Goal: Information Seeking & Learning: Learn about a topic

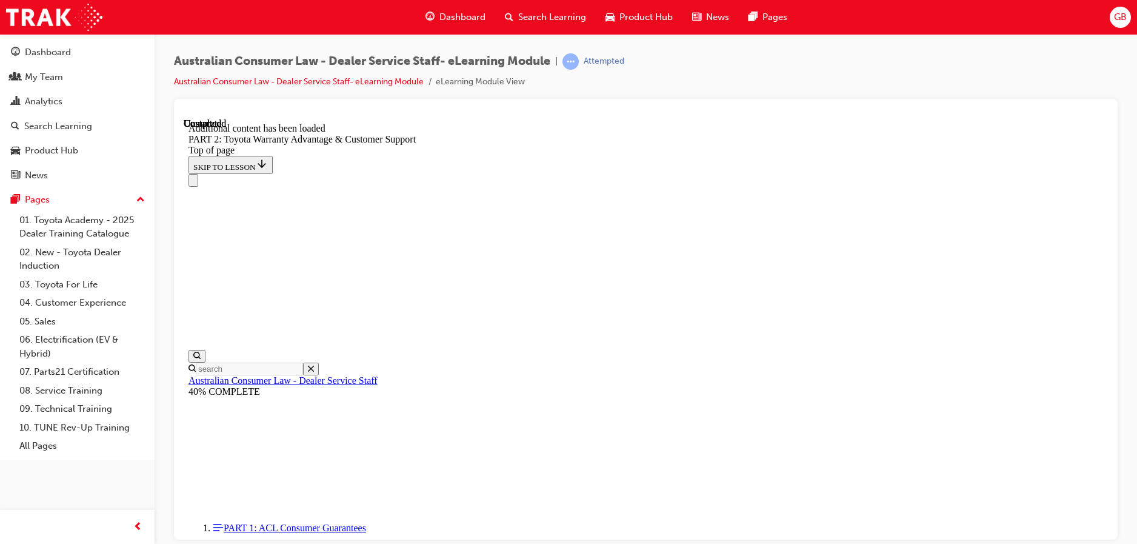
scroll to position [5060, 0]
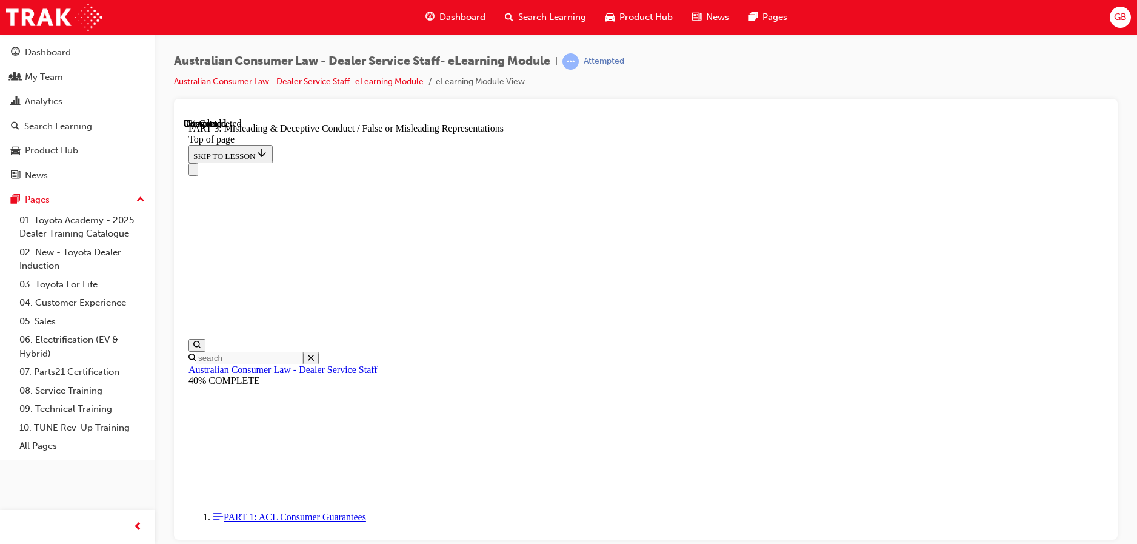
scroll to position [825, 0]
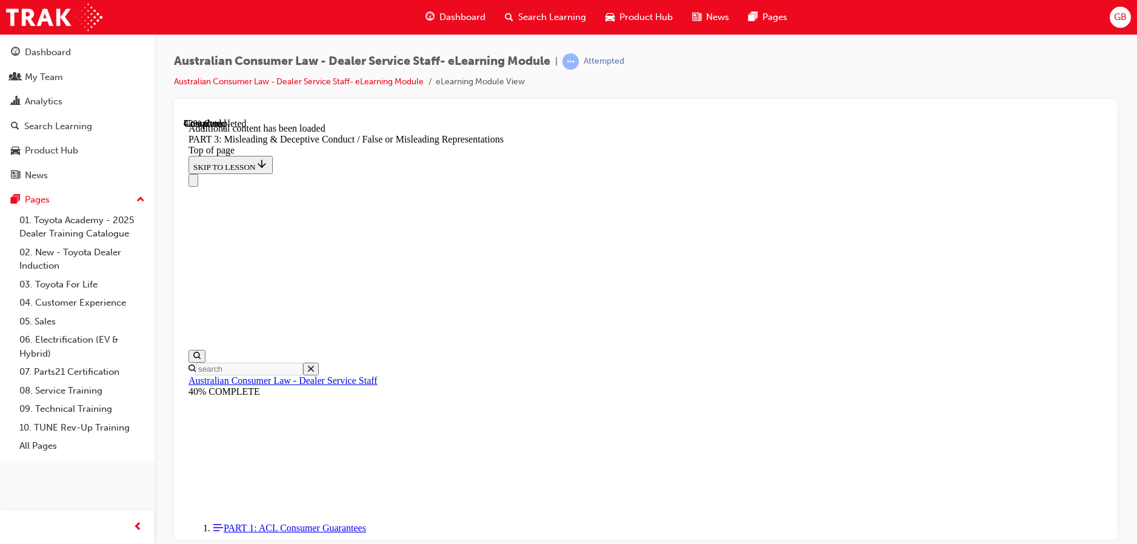
scroll to position [2823, 0]
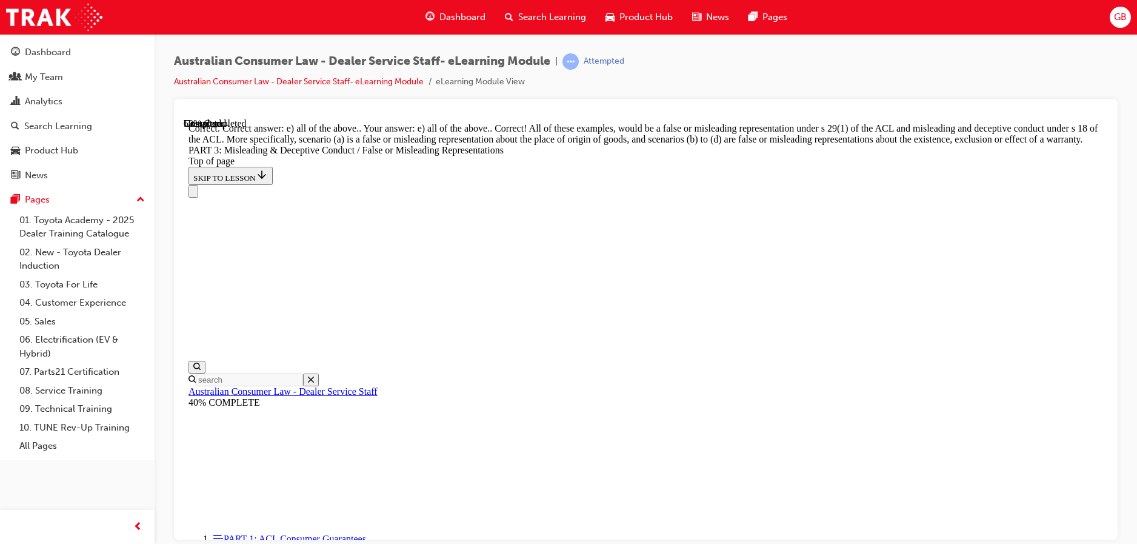
scroll to position [3007, 0]
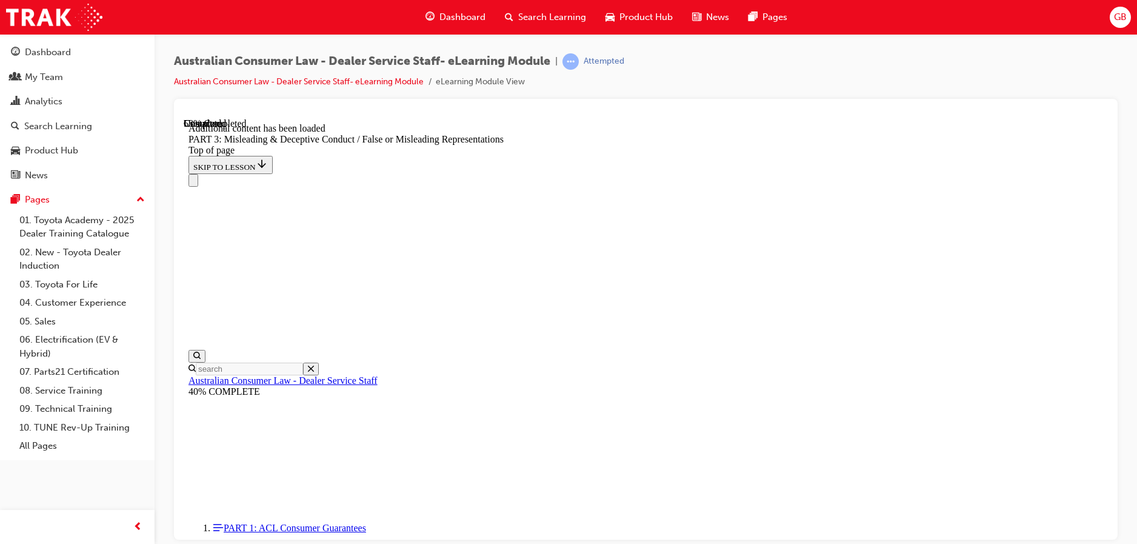
scroll to position [3512, 0]
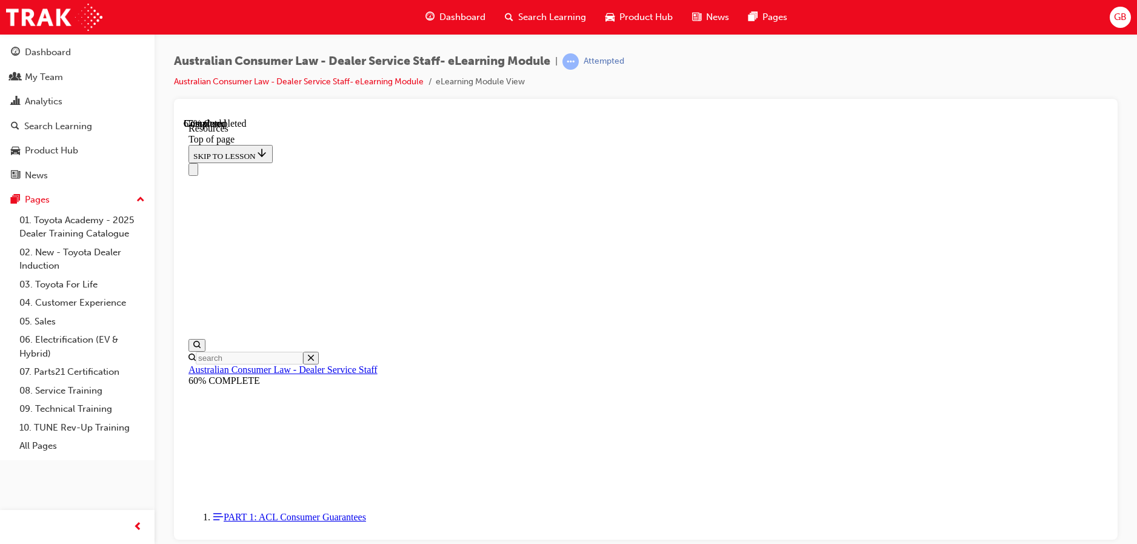
scroll to position [594, 0]
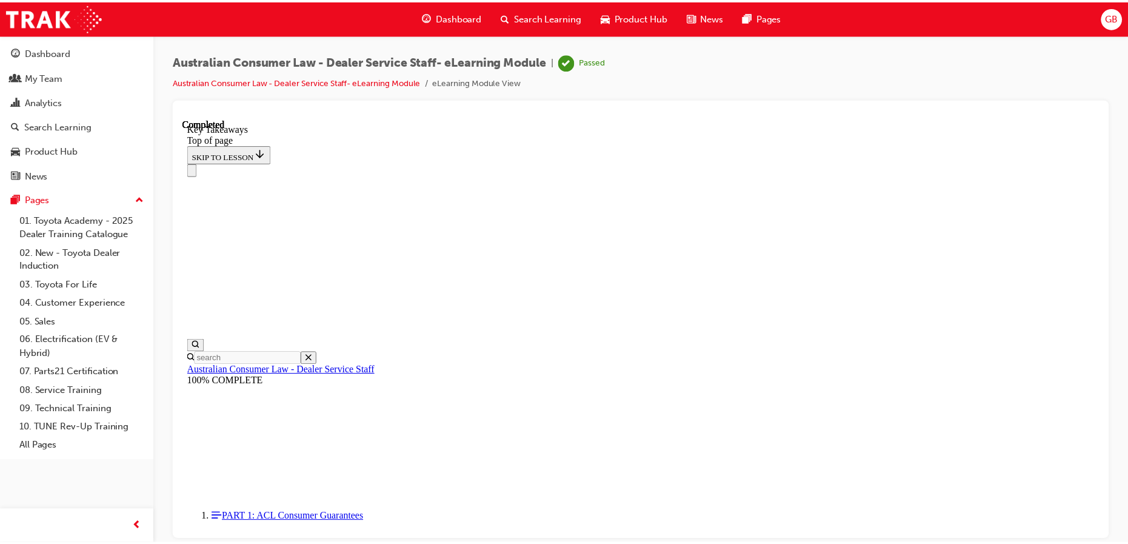
scroll to position [0, 0]
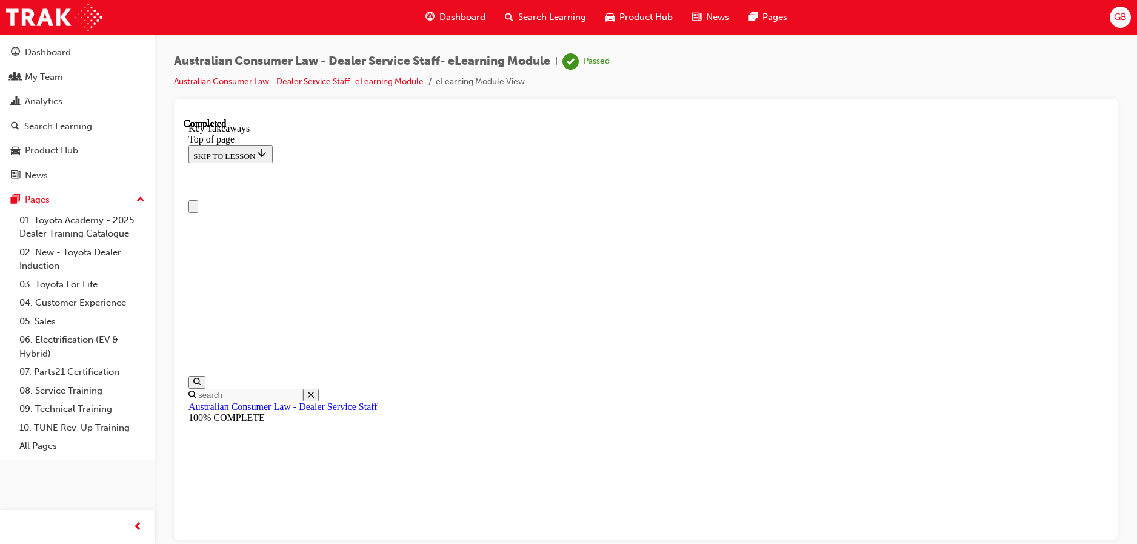
click at [462, 17] on span "Dashboard" at bounding box center [462, 17] width 46 height 14
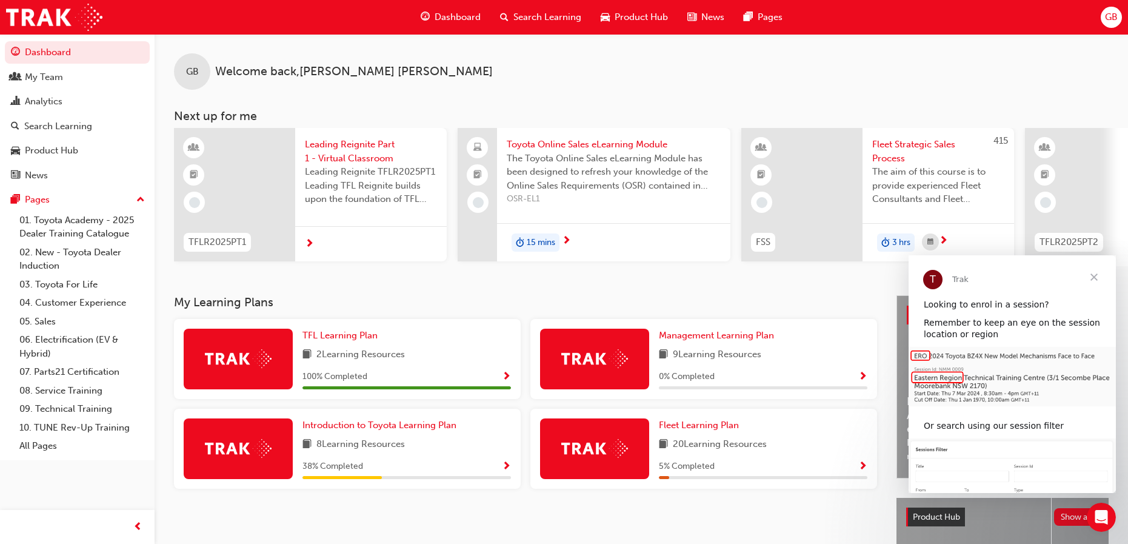
click at [636, 15] on span "Product Hub" at bounding box center [640, 17] width 53 height 14
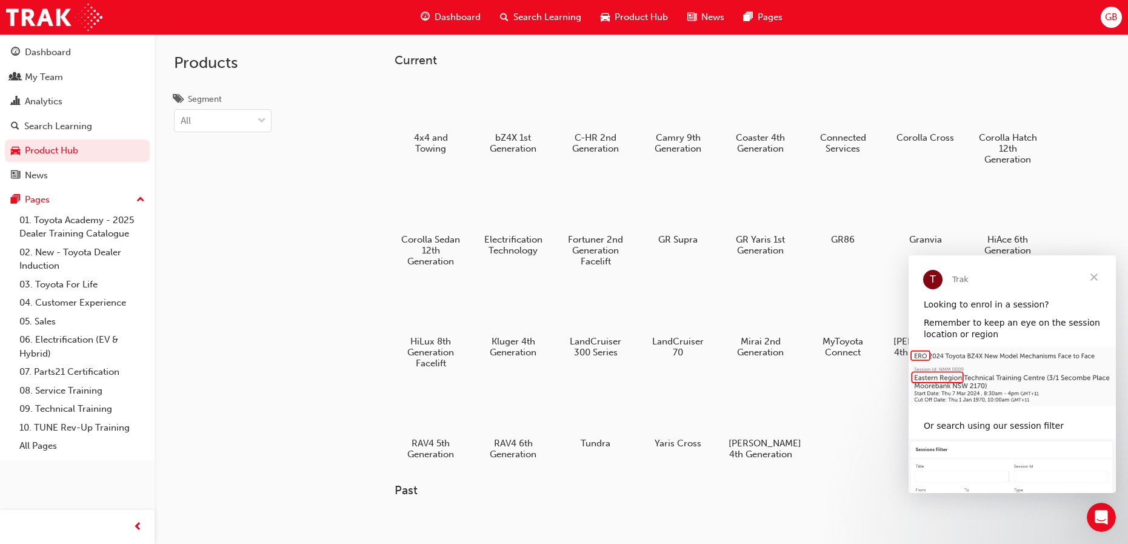
click at [706, 18] on span "News" at bounding box center [712, 17] width 23 height 14
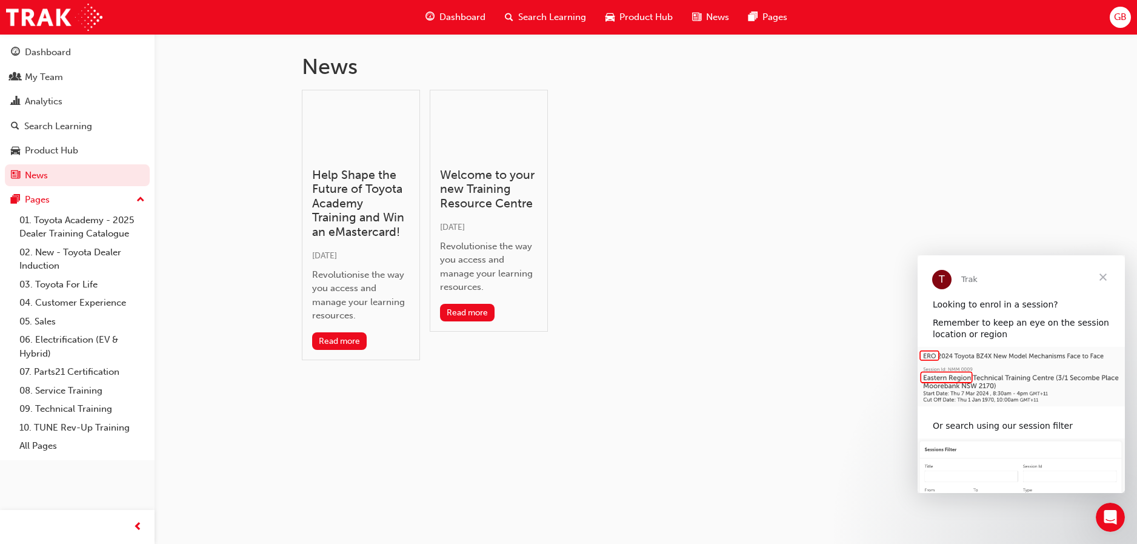
click at [453, 15] on span "Dashboard" at bounding box center [462, 17] width 46 height 14
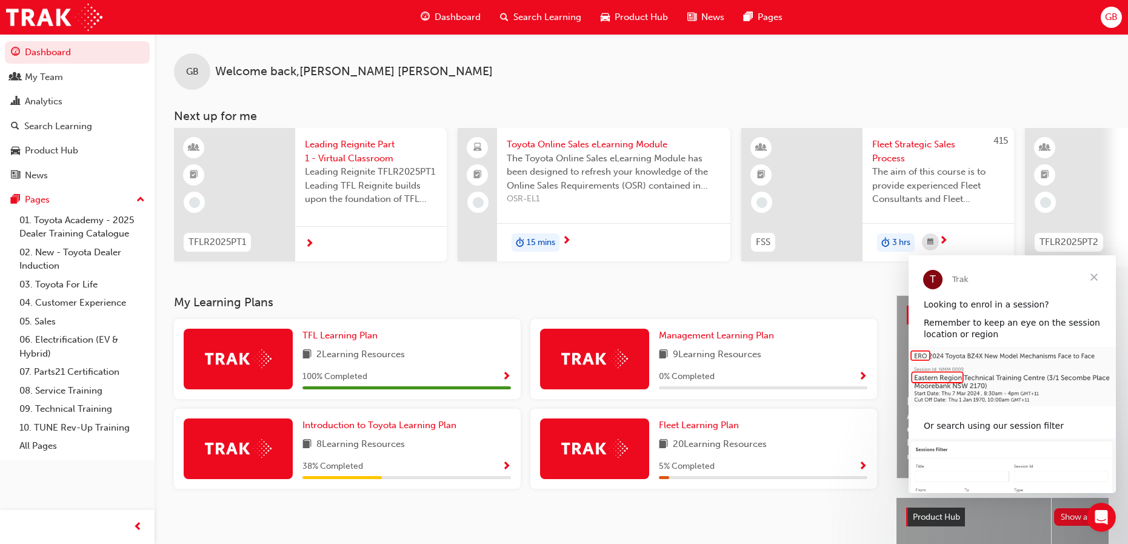
click at [1111, 10] on span "GB" at bounding box center [1111, 17] width 13 height 14
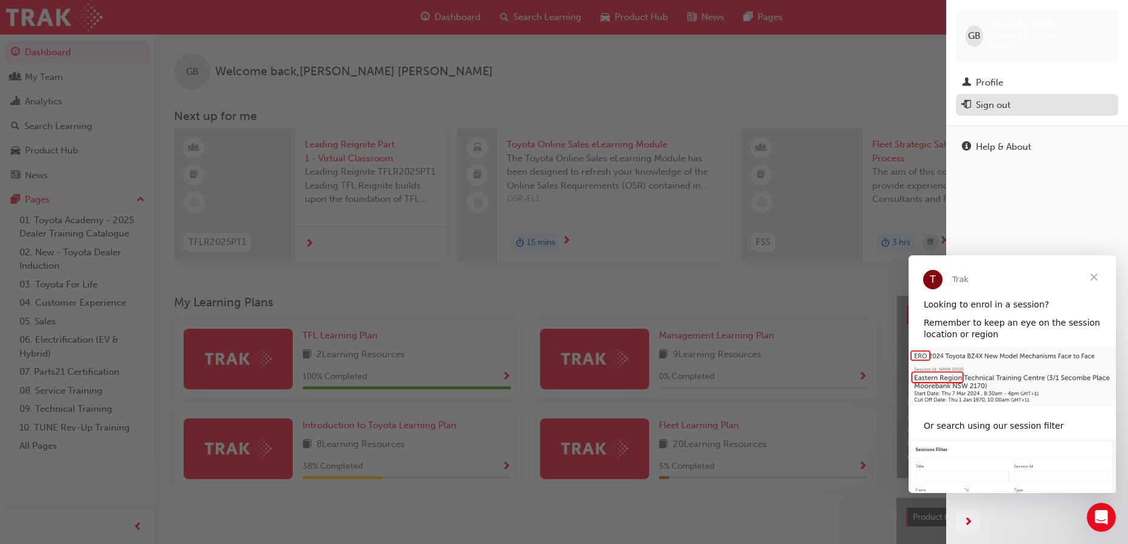
click at [993, 98] on div "Sign out" at bounding box center [993, 105] width 35 height 14
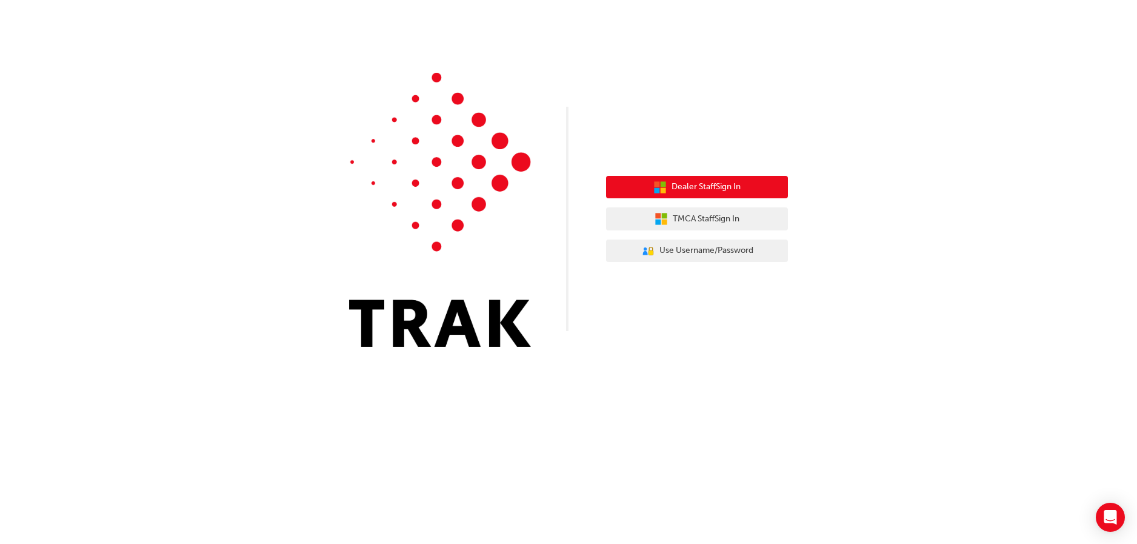
click at [695, 188] on span "Dealer Staff Sign In" at bounding box center [705, 187] width 69 height 14
